Goal: Task Accomplishment & Management: Use online tool/utility

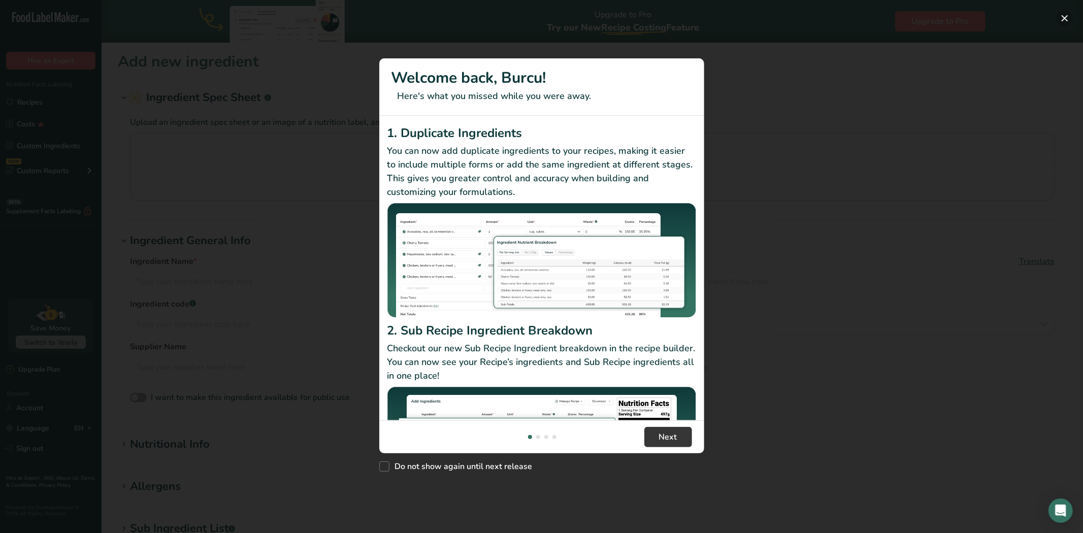
click at [1069, 16] on button "New Features" at bounding box center [1065, 18] width 16 height 16
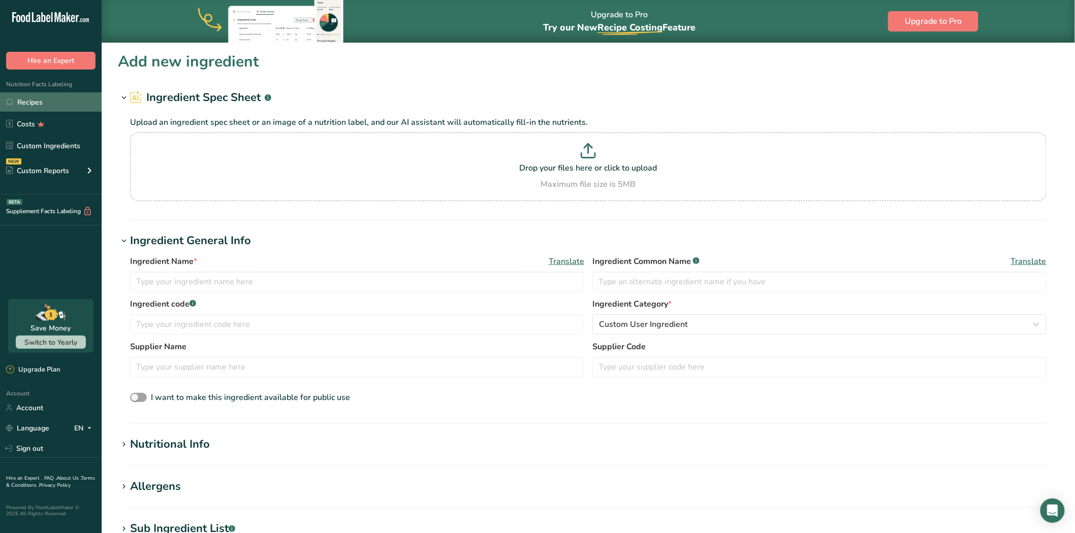
click at [54, 103] on link "Recipes" at bounding box center [51, 101] width 102 height 19
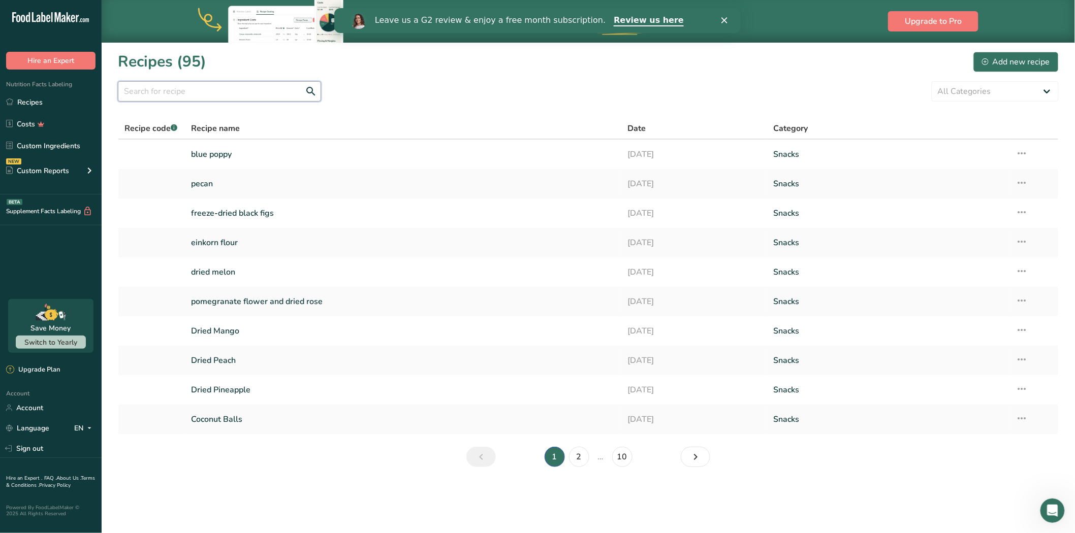
click at [236, 93] on input "text" at bounding box center [219, 91] width 203 height 20
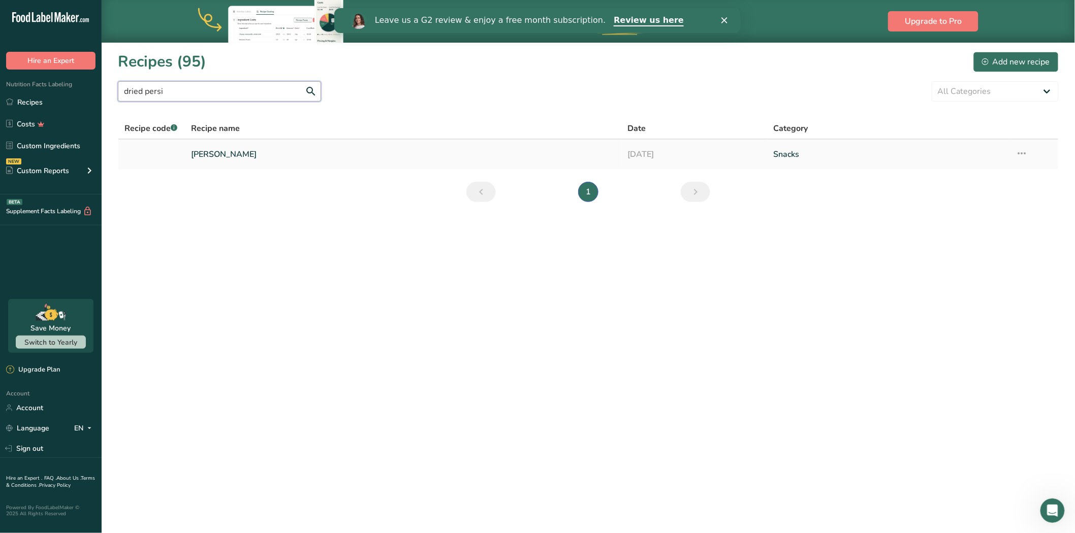
type input "dried persi"
click at [242, 147] on link "[PERSON_NAME]" at bounding box center [403, 154] width 425 height 21
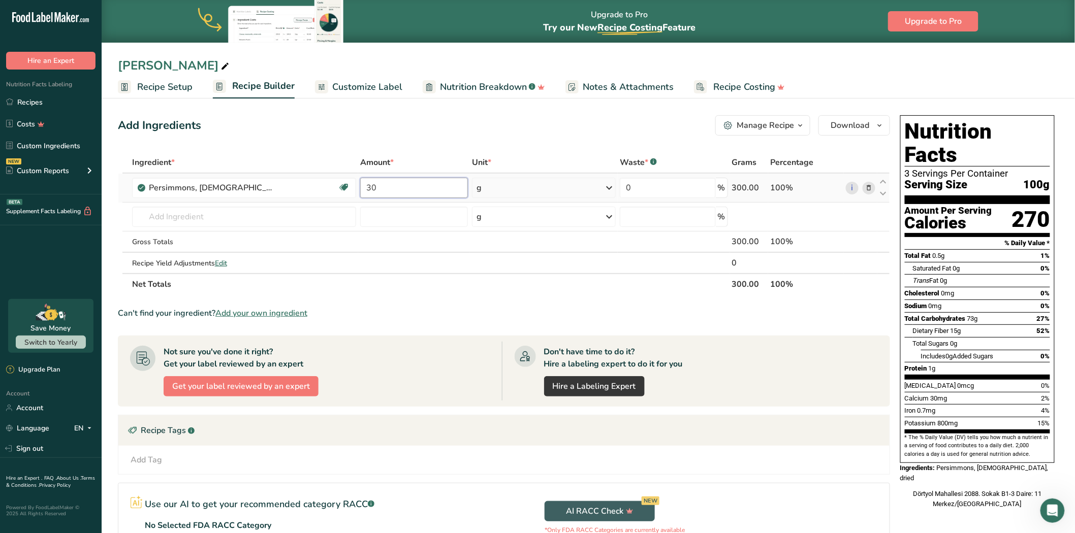
click at [392, 184] on input "30" at bounding box center [414, 188] width 108 height 20
type input "3"
type input "1200"
click at [575, 194] on div "Ingredient * Amount * Unit * Waste * .a-a{fill:#347362;}.b-a{fill:#fff;} Grams …" at bounding box center [504, 223] width 772 height 143
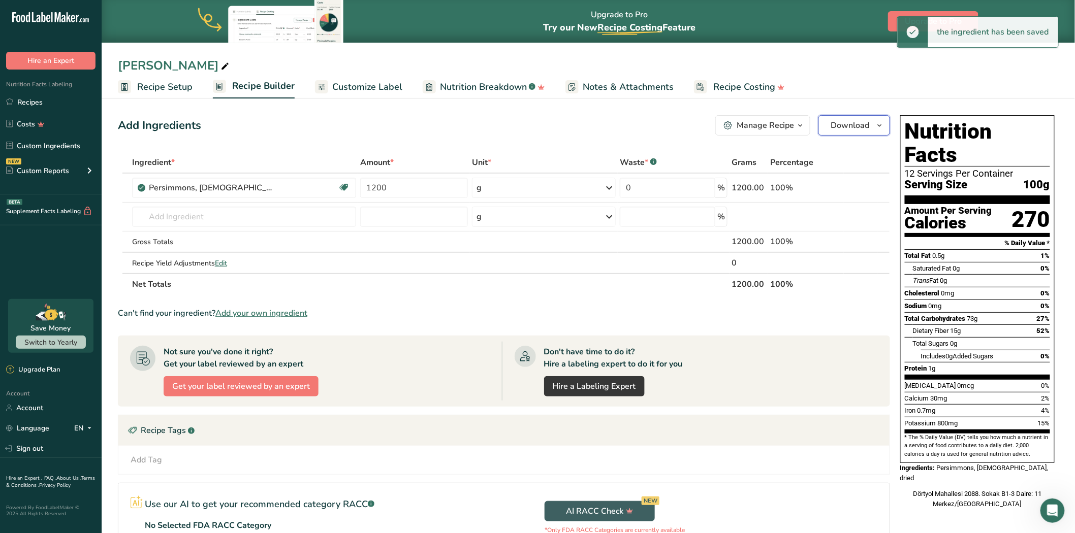
click at [847, 117] on button "Download" at bounding box center [854, 125] width 72 height 20
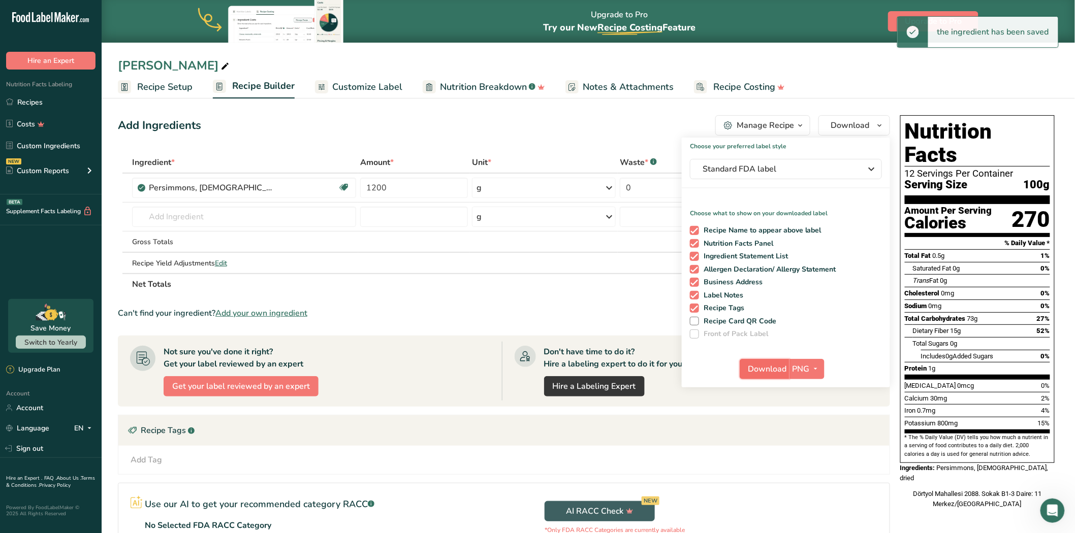
click at [767, 365] on span "Download" at bounding box center [767, 369] width 39 height 12
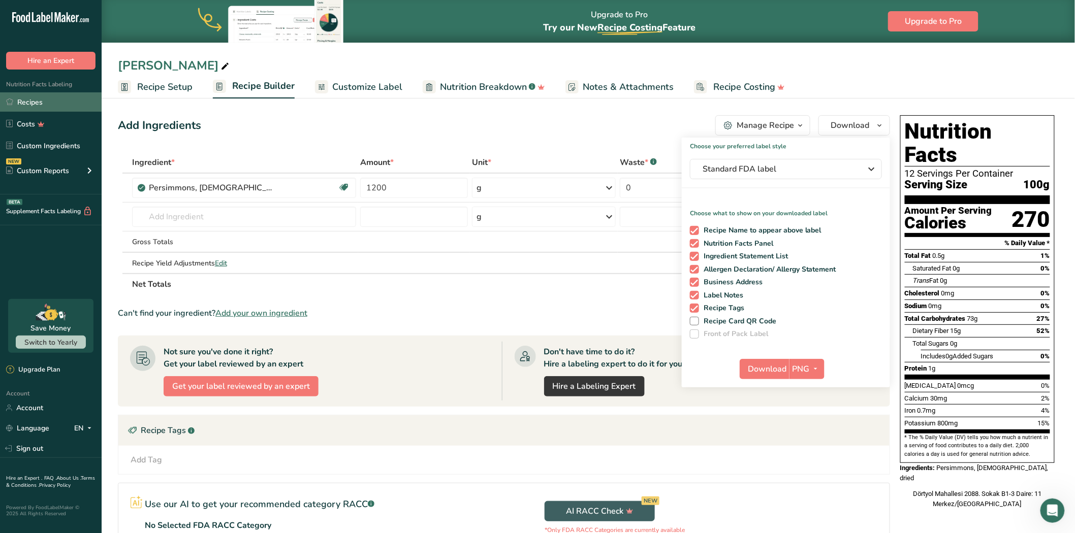
click at [59, 105] on link "Recipes" at bounding box center [51, 101] width 102 height 19
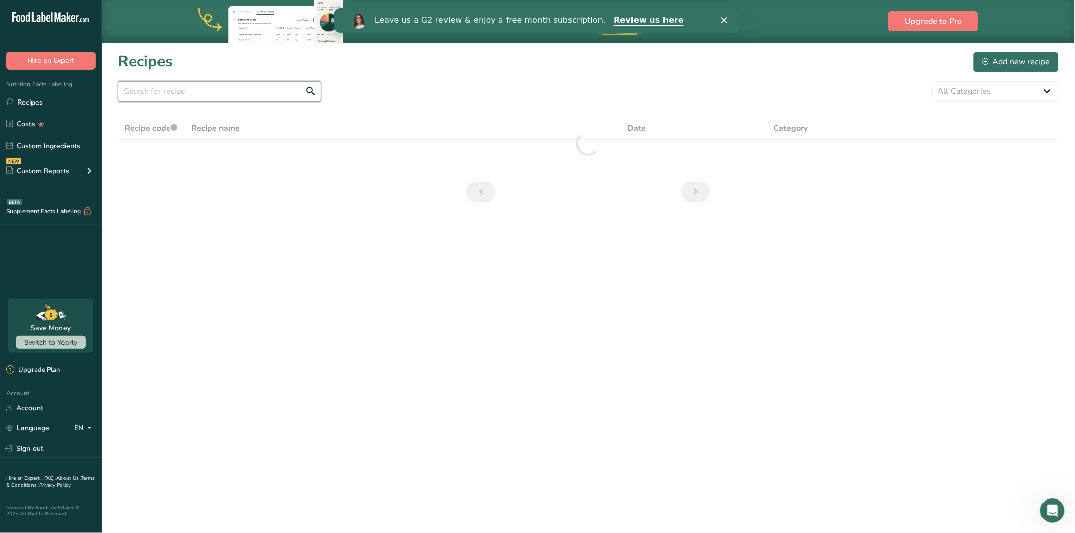
click at [135, 92] on input "text" at bounding box center [219, 91] width 203 height 20
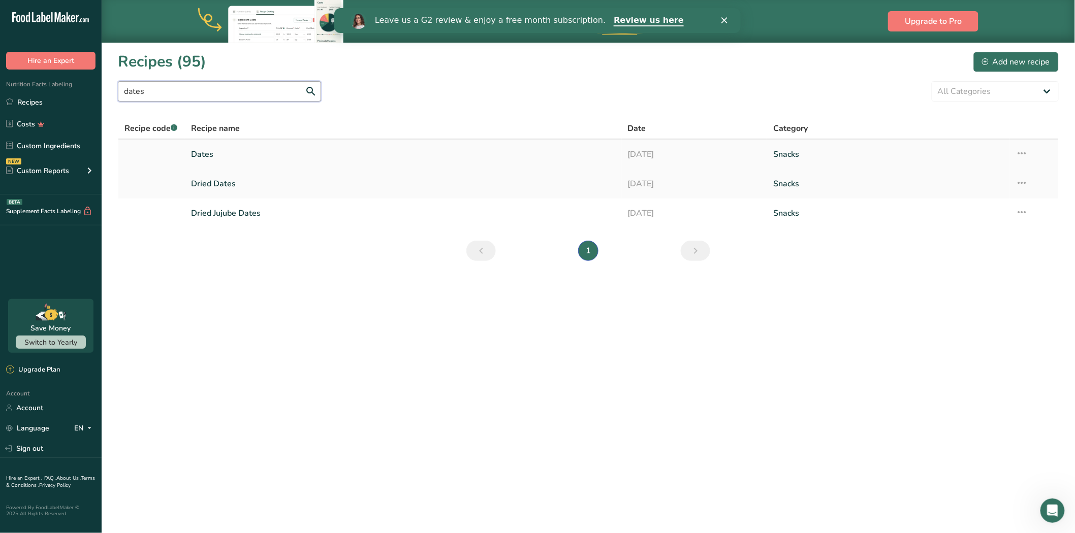
type input "dates"
click at [222, 155] on link "Dates" at bounding box center [403, 154] width 425 height 21
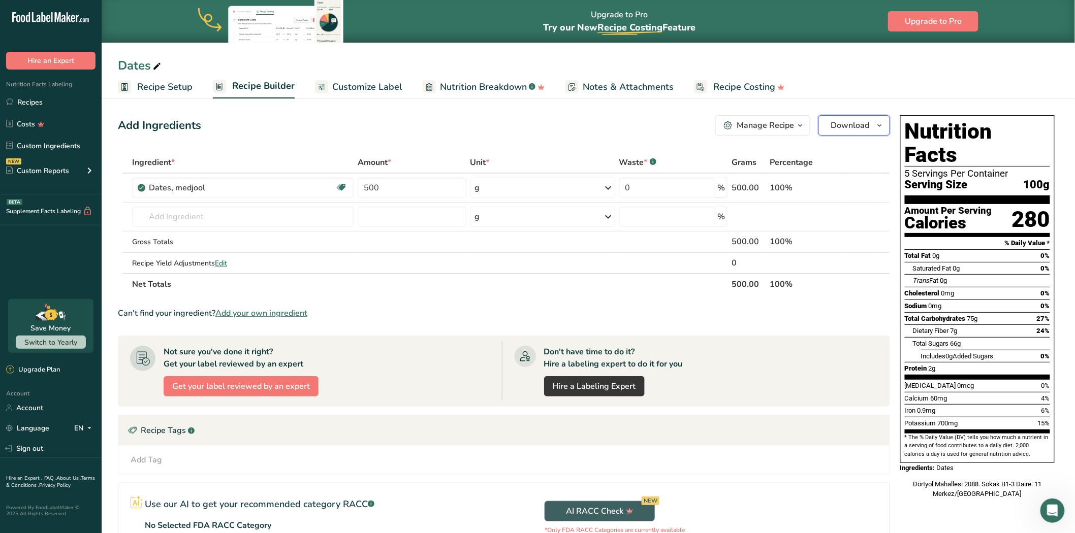
click at [849, 124] on span "Download" at bounding box center [850, 125] width 39 height 12
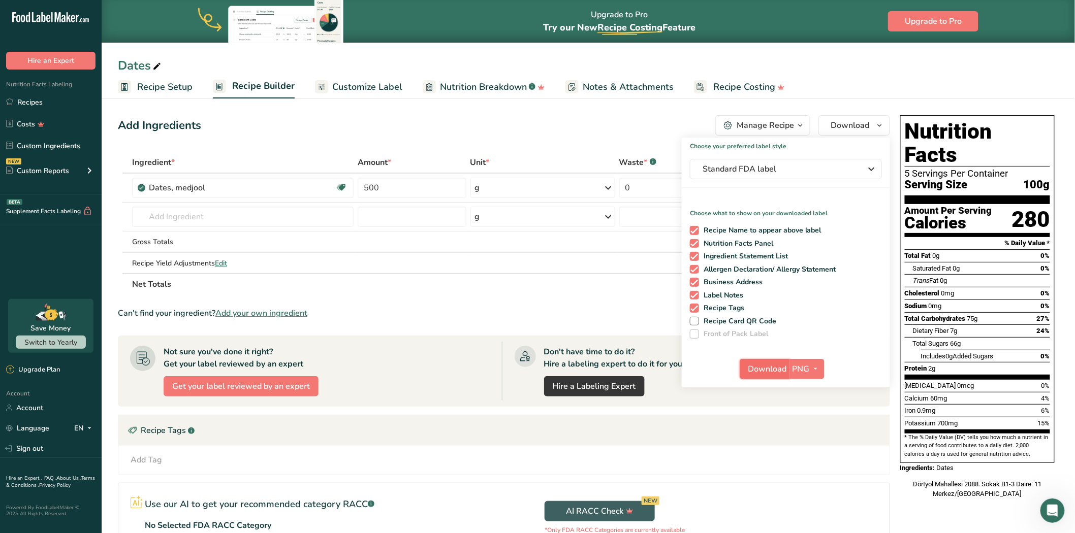
click at [772, 372] on span "Download" at bounding box center [767, 369] width 39 height 12
